Goal: Task Accomplishment & Management: Use online tool/utility

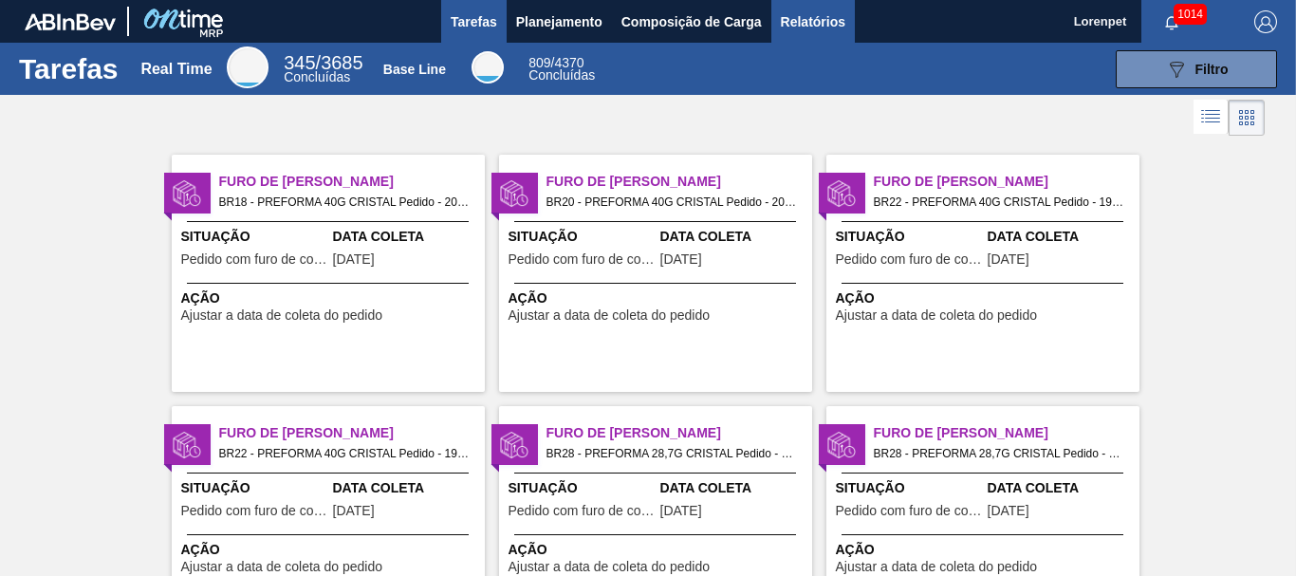
click at [804, 15] on span "Relatórios" at bounding box center [813, 21] width 64 height 23
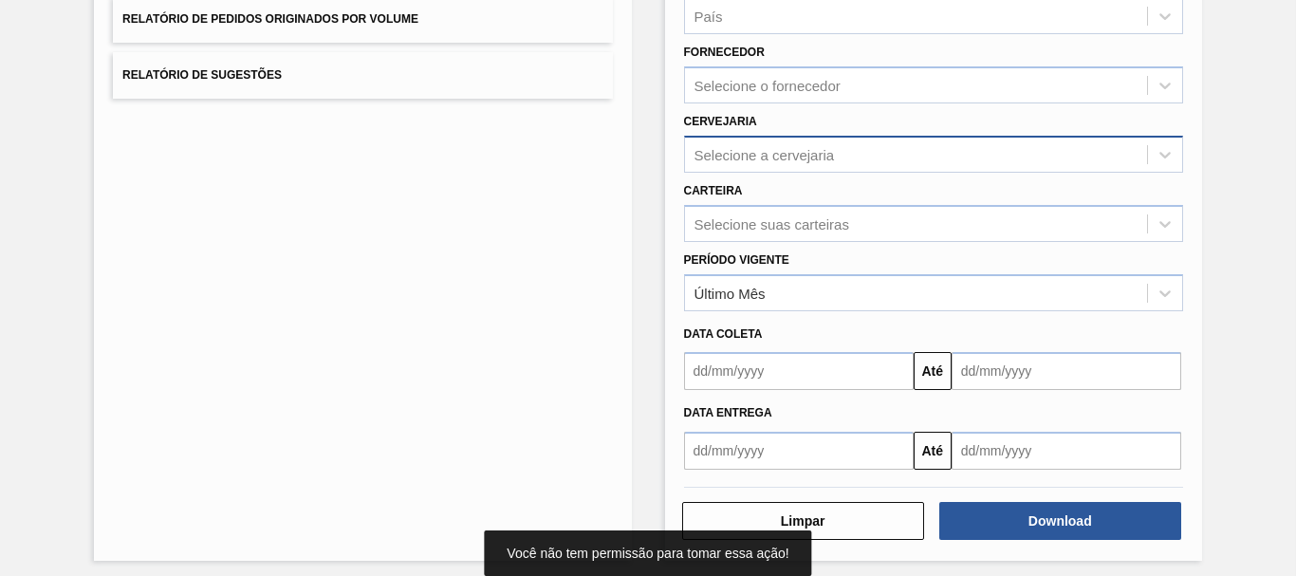
scroll to position [303, 0]
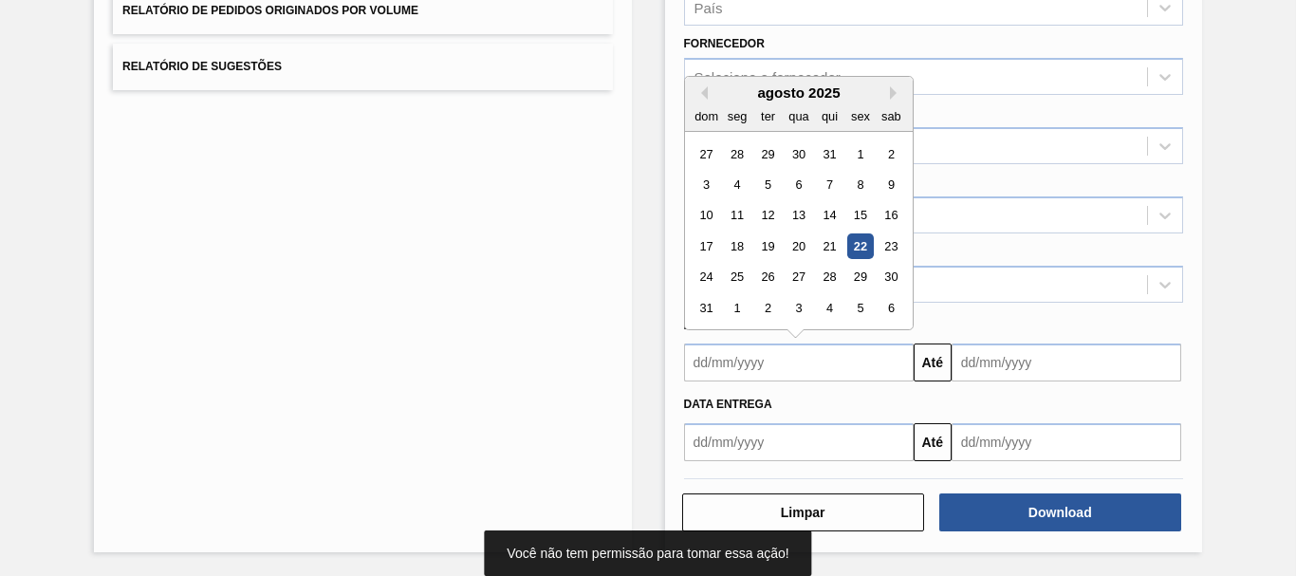
click at [735, 373] on input "text" at bounding box center [799, 362] width 230 height 38
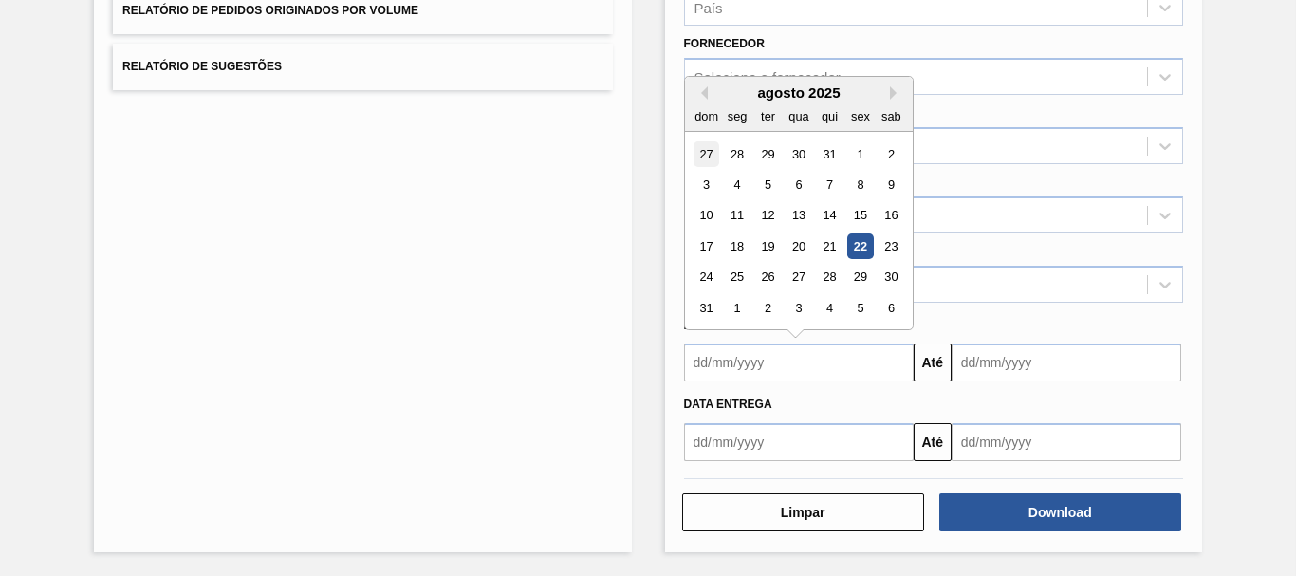
click at [701, 164] on div "27" at bounding box center [706, 154] width 26 height 26
type input "[DATE]"
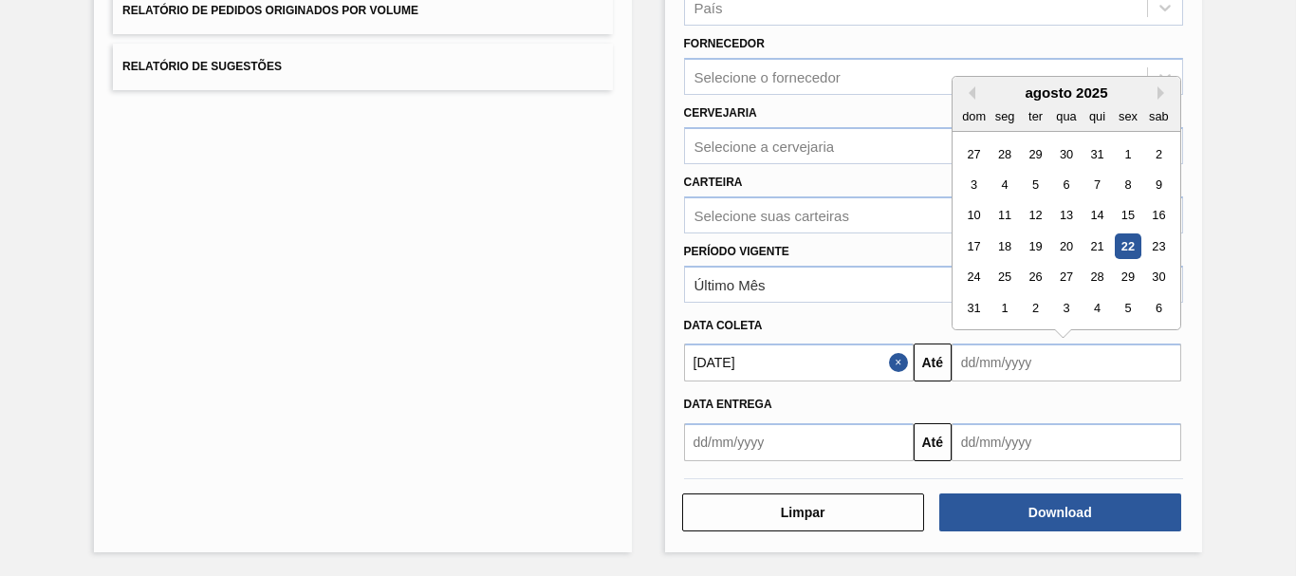
click at [1023, 360] on input "text" at bounding box center [1066, 362] width 230 height 38
click at [1157, 306] on div "6" at bounding box center [1159, 308] width 26 height 26
type input "[DATE]"
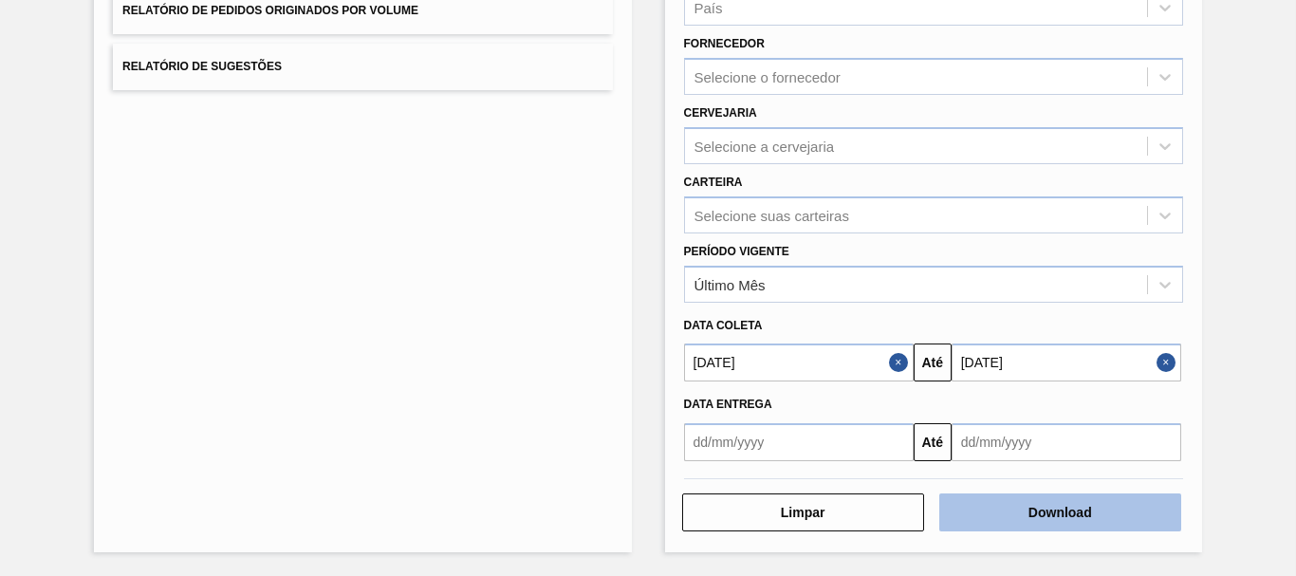
click at [1064, 513] on button "Download" at bounding box center [1060, 512] width 242 height 38
